Goal: Task Accomplishment & Management: Use online tool/utility

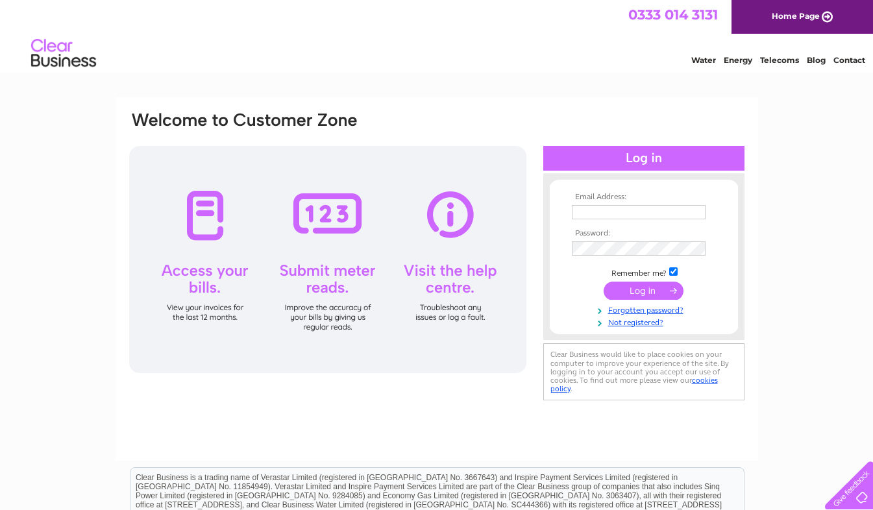
type input "brenda@directwaste.com"
click at [631, 286] on input "submit" at bounding box center [644, 291] width 80 height 18
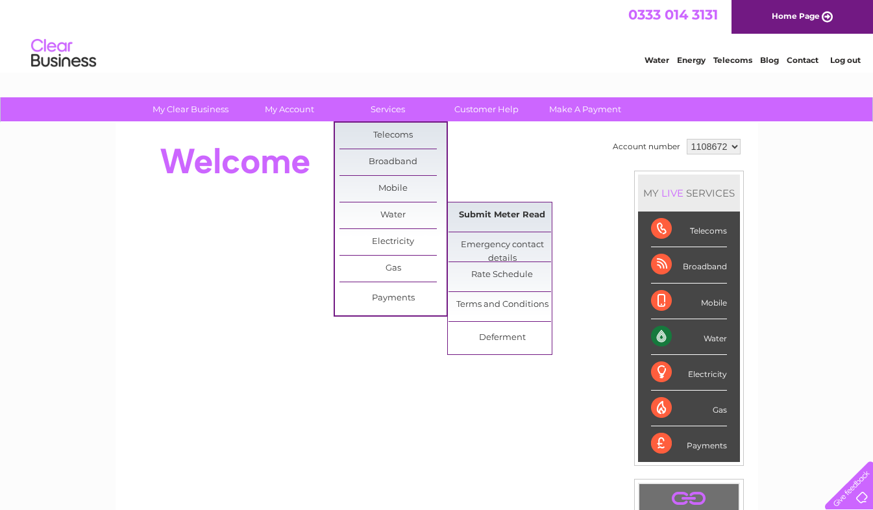
click at [490, 210] on link "Submit Meter Read" at bounding box center [502, 216] width 107 height 26
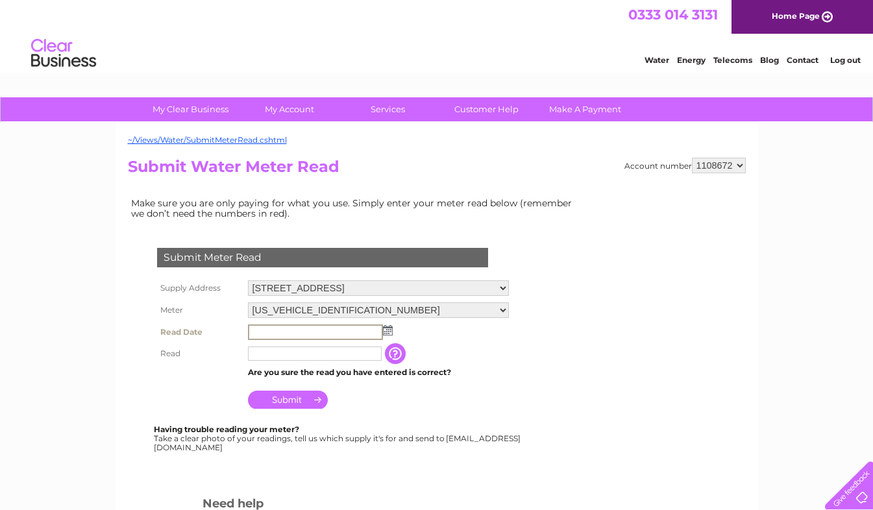
click at [321, 332] on input "text" at bounding box center [315, 333] width 135 height 16
click at [390, 330] on img at bounding box center [387, 330] width 10 height 10
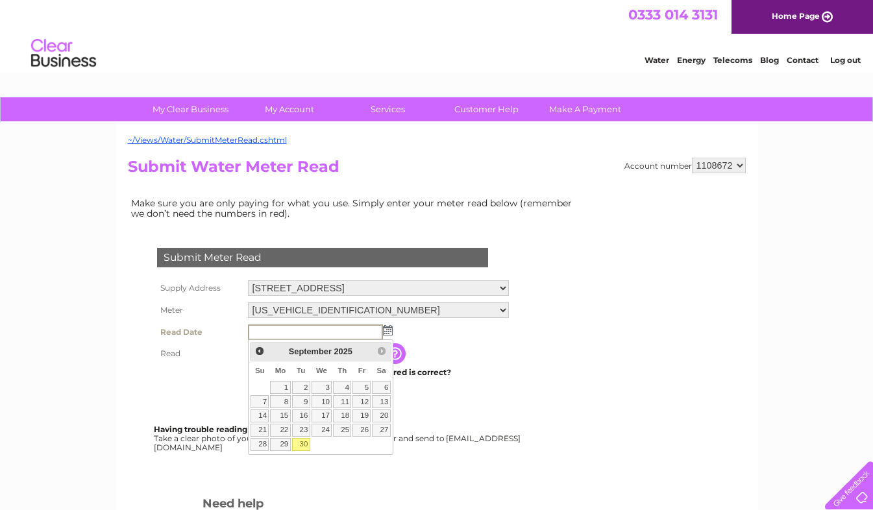
click at [303, 446] on link "30" at bounding box center [301, 444] width 18 height 13
type input "2025/09/30"
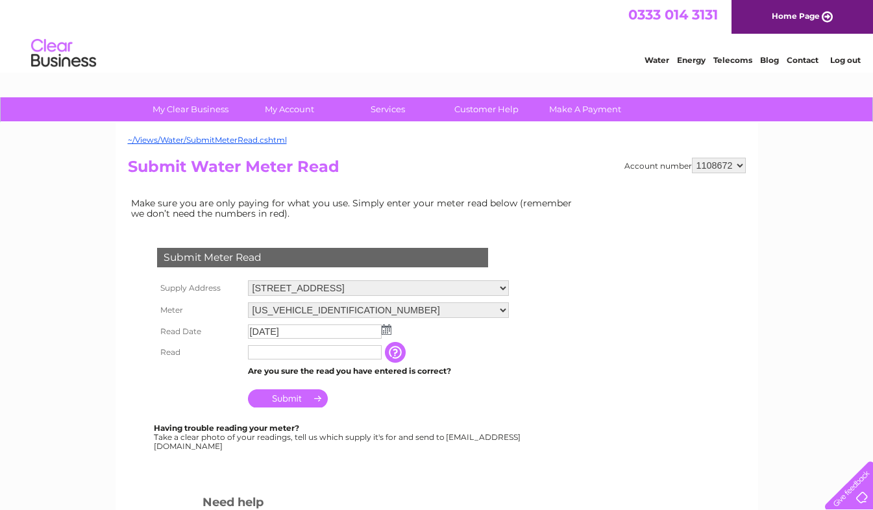
click at [303, 356] on input "text" at bounding box center [315, 352] width 134 height 14
type input "40916"
click at [277, 394] on input "Submit" at bounding box center [288, 400] width 80 height 18
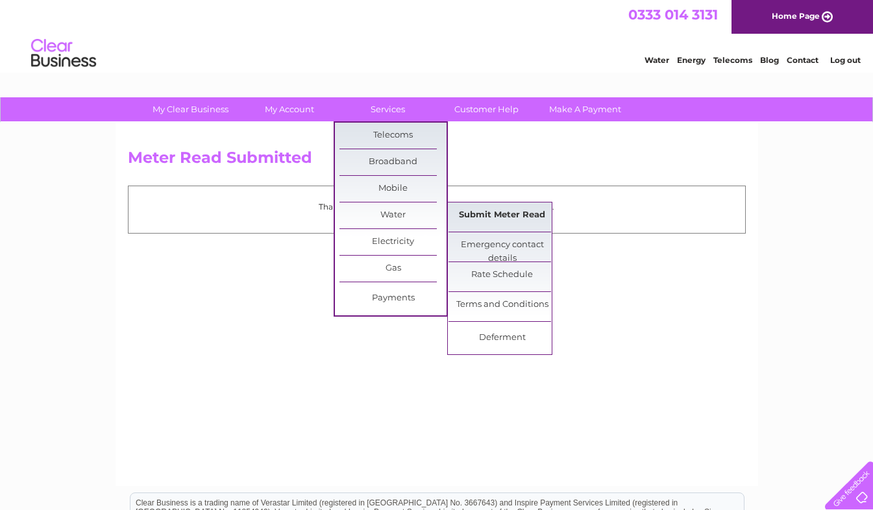
click at [491, 210] on link "Submit Meter Read" at bounding box center [502, 216] width 107 height 26
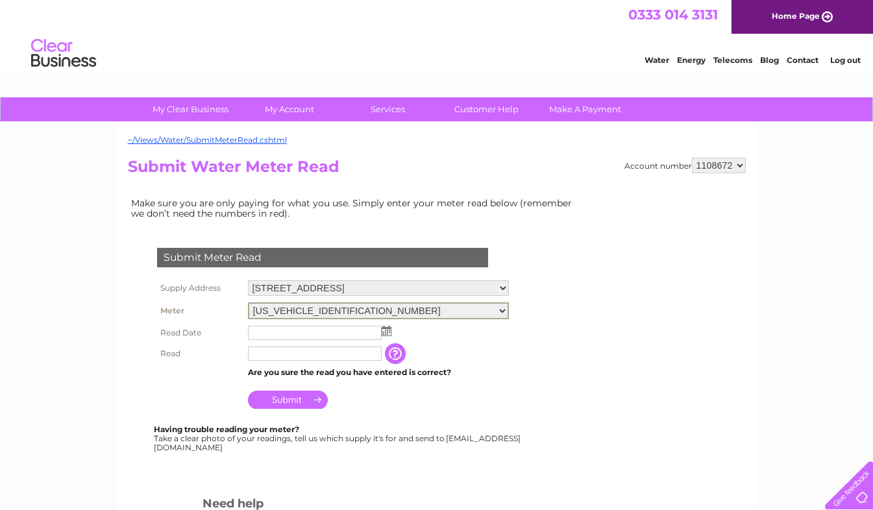
click at [311, 306] on select "[US_VEHICLE_IDENTIFICATION_NUMBER] 07SIEMENS052903H052" at bounding box center [378, 311] width 261 height 17
select select "410243"
click at [248, 303] on select "[US_VEHICLE_IDENTIFICATION_NUMBER] 07SIEMENS052903H052" at bounding box center [378, 311] width 261 height 17
click at [297, 332] on input "text" at bounding box center [315, 333] width 134 height 14
click at [384, 330] on img at bounding box center [387, 330] width 10 height 10
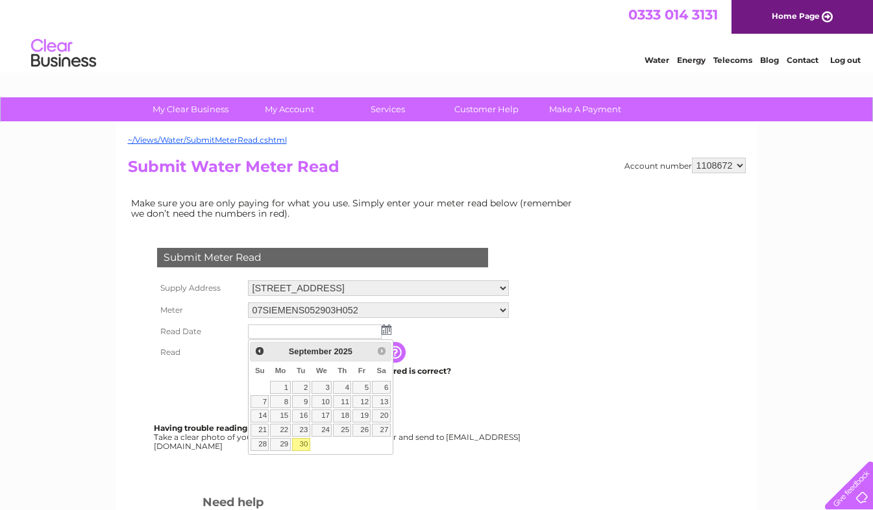
click at [303, 443] on link "30" at bounding box center [301, 444] width 18 height 13
type input "[DATE]"
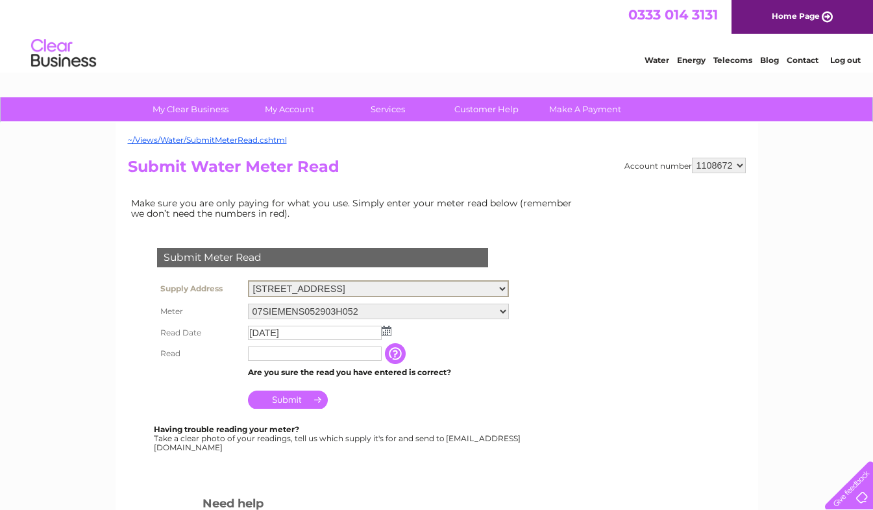
click at [412, 291] on select "[STREET_ADDRESS] Direct Waste Management, [STREET_ADDRESS]" at bounding box center [378, 288] width 261 height 17
click at [130, 338] on div "Submit Meter Read Supply Address [STREET_ADDRESS] Direct [STREET_ADDRESS] Meter…" at bounding box center [325, 343] width 395 height 216
click at [284, 357] on input "text" at bounding box center [315, 353] width 135 height 16
type input "67376"
click at [295, 401] on input "Submit" at bounding box center [288, 398] width 80 height 18
